Goal: Obtain resource: Download file/media

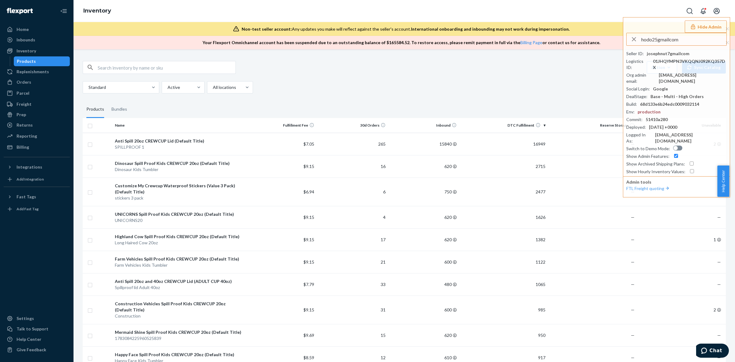
type input "hodo25gmailcom"
click at [674, 51] on li "hodo25gmailcom hodo25@gmail.com" at bounding box center [677, 56] width 103 height 19
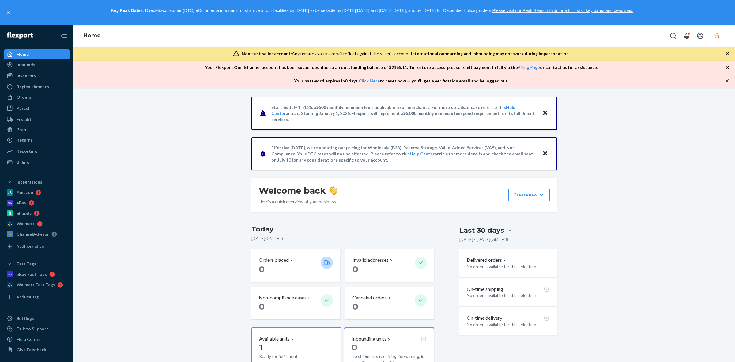
scroll to position [77, 0]
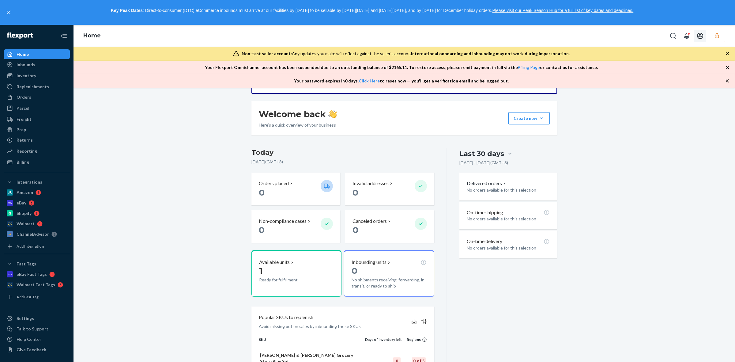
click at [718, 34] on icon "button" at bounding box center [717, 35] width 6 height 6
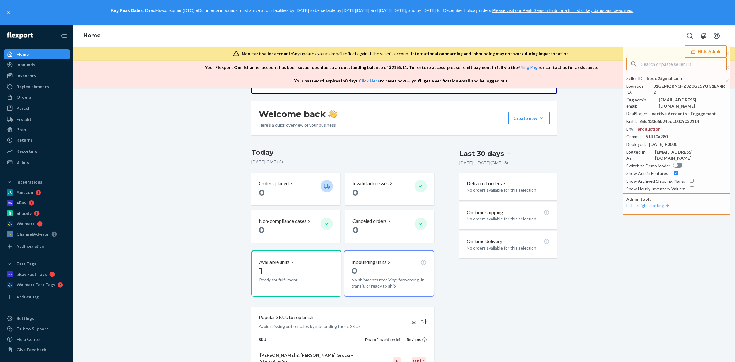
click at [583, 166] on div "Starting July 1, 2025, a $500 monthly minimum fee is applicable to all merchant…" at bounding box center [404, 265] width 652 height 491
click at [13, 161] on div at bounding box center [12, 162] width 10 height 6
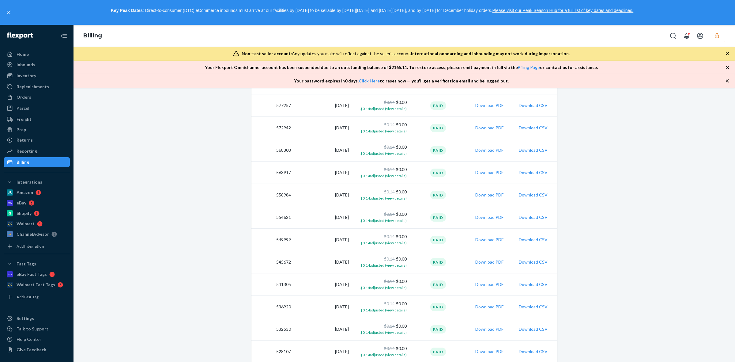
scroll to position [650, 0]
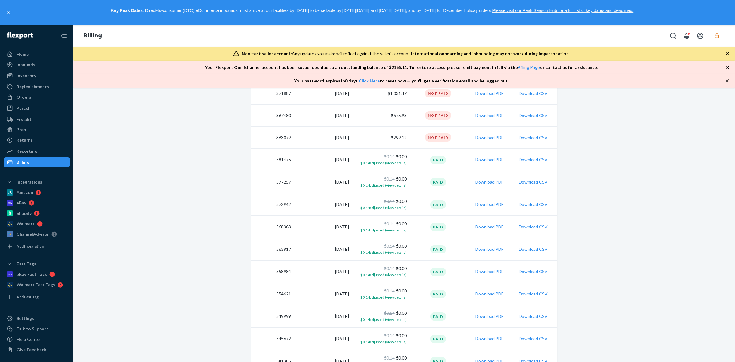
click at [712, 36] on button "button" at bounding box center [716, 36] width 17 height 12
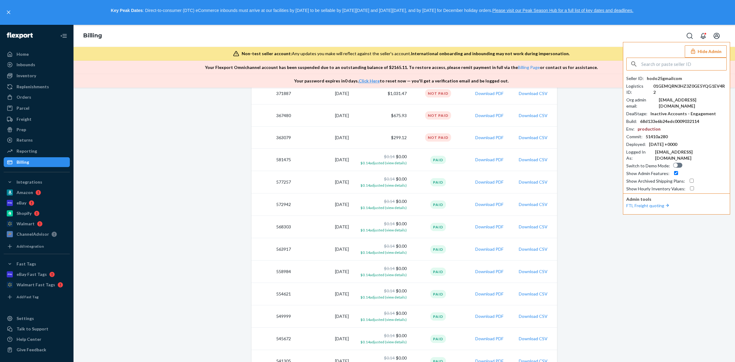
click at [697, 63] on input "text" at bounding box center [683, 64] width 85 height 12
type input "josephnut7gmailcom"
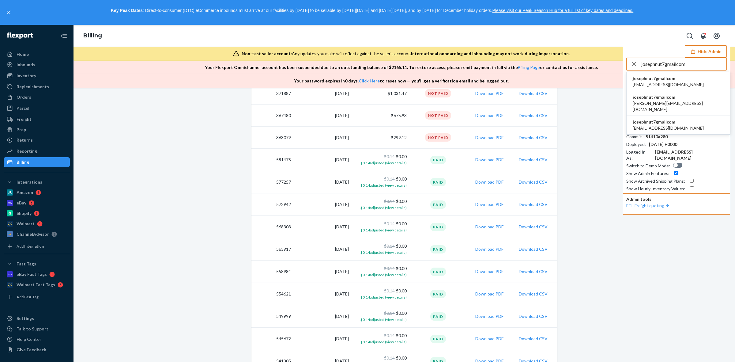
click at [666, 83] on span "alexa@ridgelineagency.com" at bounding box center [667, 84] width 71 height 6
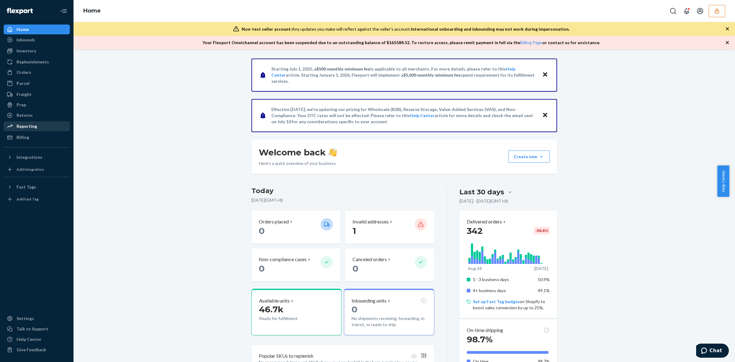
click at [37, 122] on div "Reporting" at bounding box center [36, 126] width 65 height 9
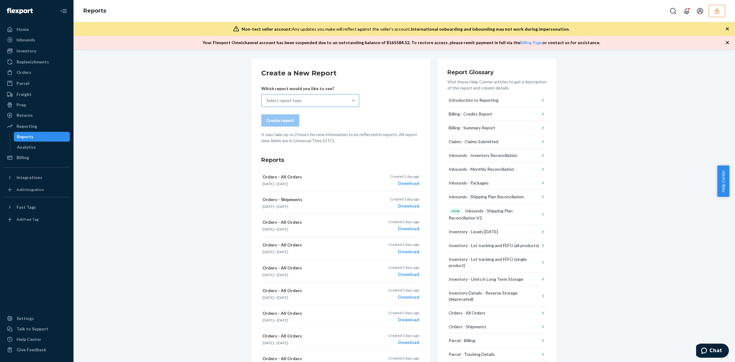
click at [343, 97] on div "Select report type" at bounding box center [304, 100] width 86 height 12
click at [267, 97] on input "Select report type" at bounding box center [266, 100] width 1 height 6
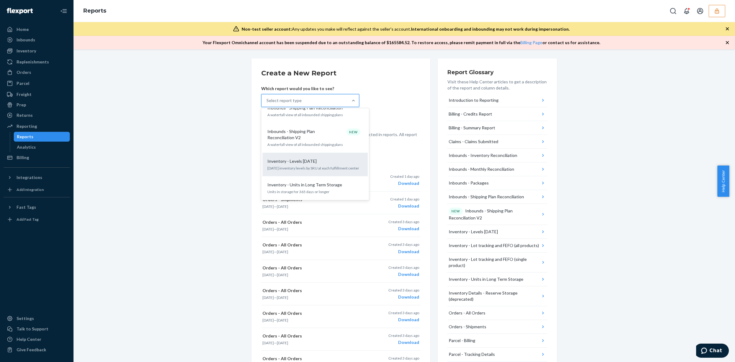
click at [314, 158] on div "Inventory - Levels [DATE]" at bounding box center [314, 161] width 98 height 6
click at [267, 103] on input "option Inventory - Levels [DATE] focused, 10 of 27. 27 results available. Use U…" at bounding box center [266, 100] width 1 height 6
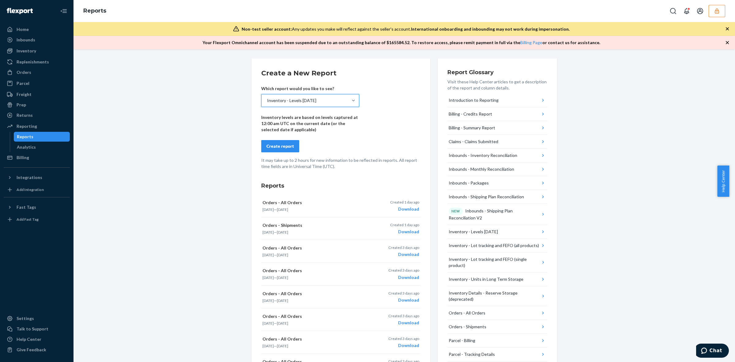
click at [274, 145] on div "Create report" at bounding box center [280, 146] width 28 height 6
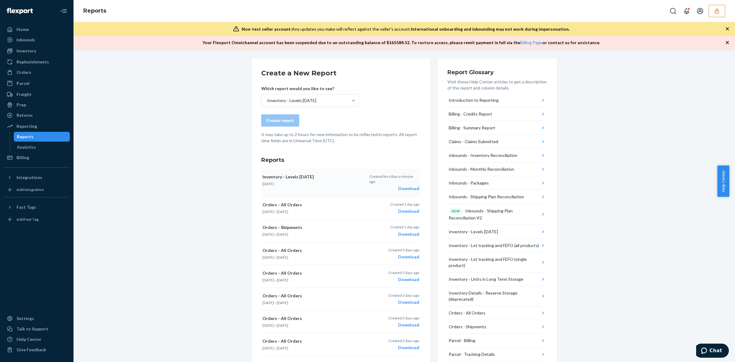
click at [403, 185] on div "Download" at bounding box center [394, 188] width 50 height 6
